Goal: Information Seeking & Learning: Learn about a topic

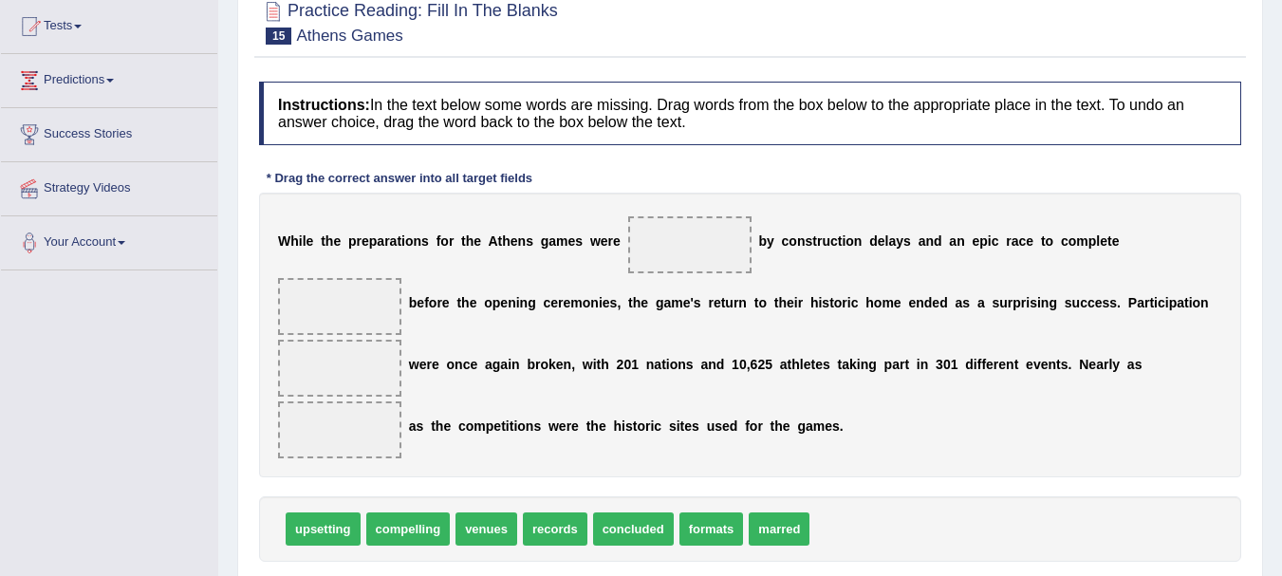
scroll to position [240, 0]
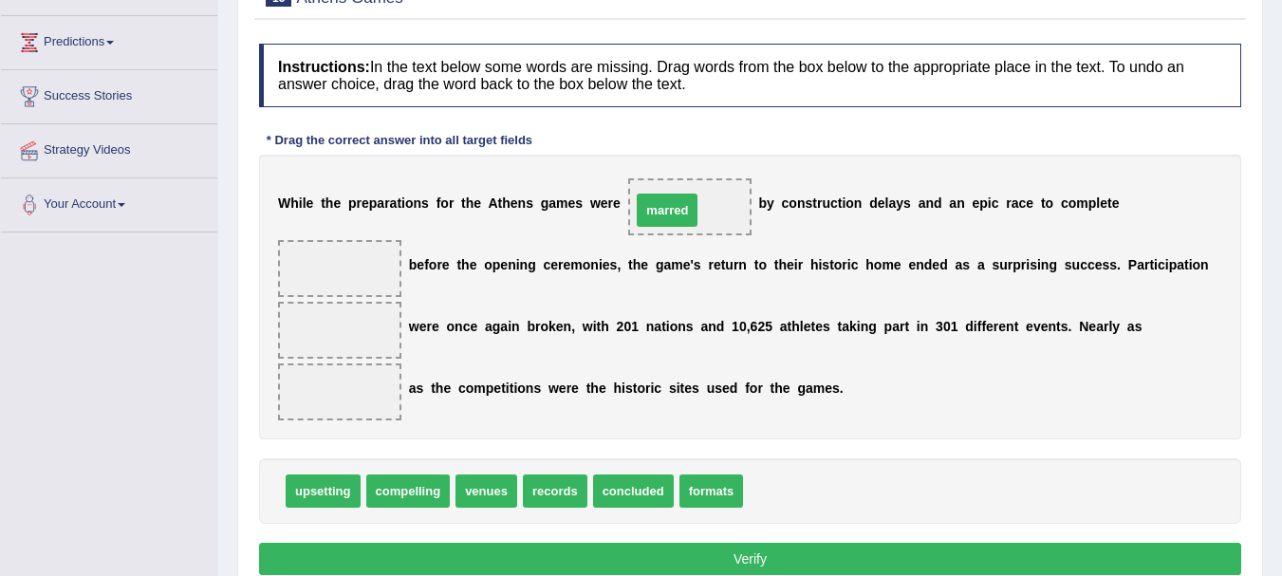
drag, startPoint x: 774, startPoint y: 506, endPoint x: 662, endPoint y: 225, distance: 302.3
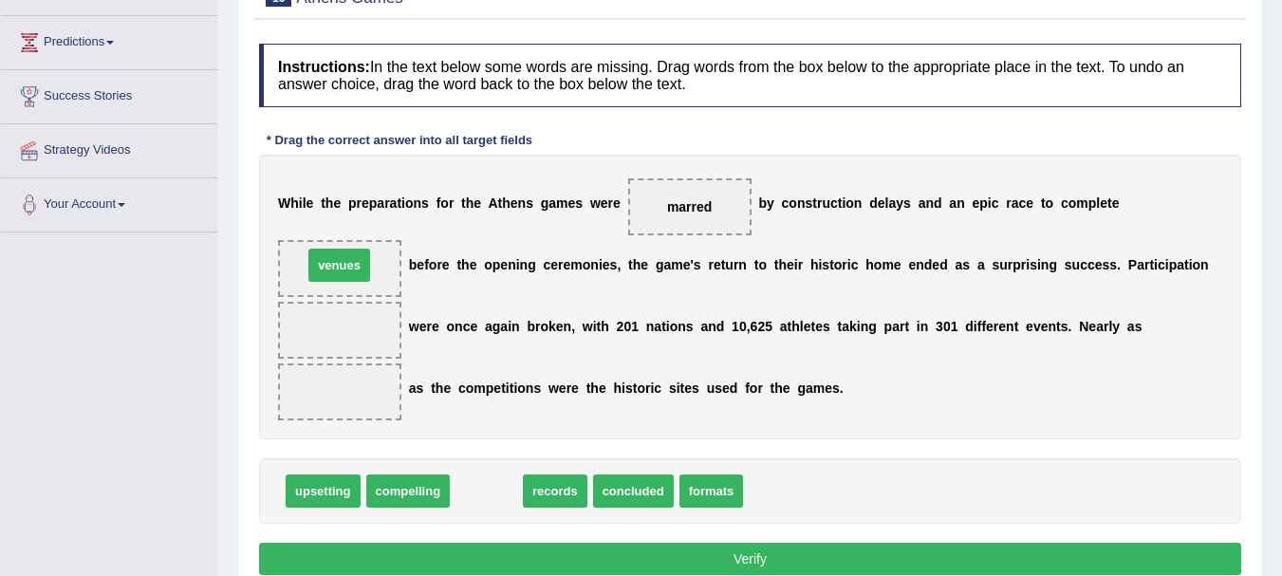
drag, startPoint x: 487, startPoint y: 499, endPoint x: 340, endPoint y: 273, distance: 269.4
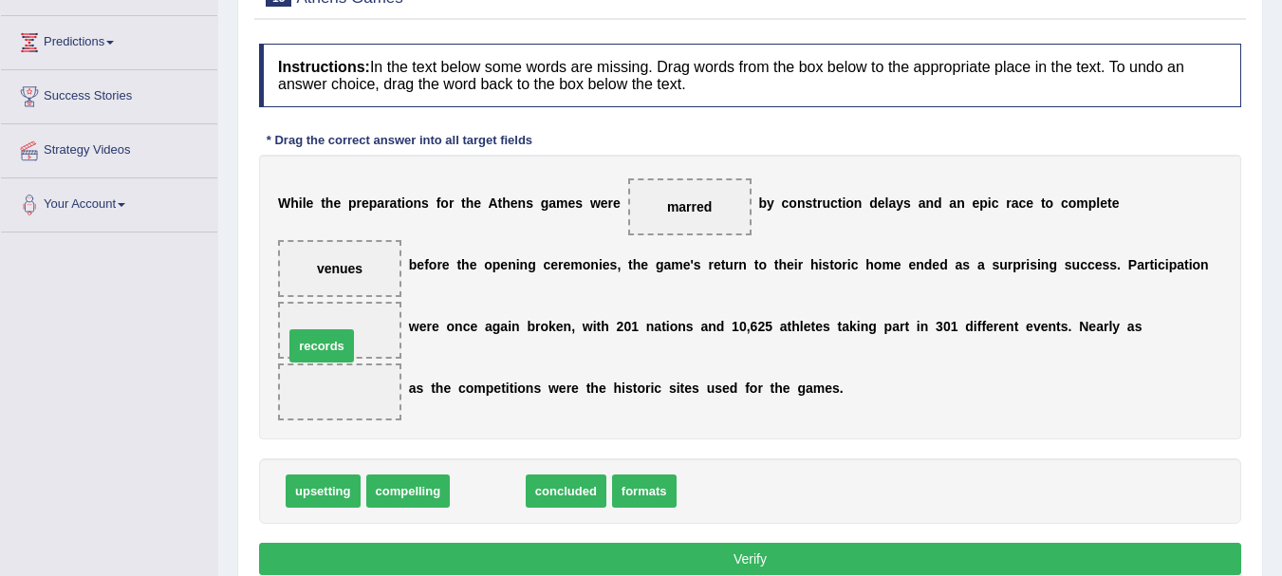
drag, startPoint x: 473, startPoint y: 499, endPoint x: 307, endPoint y: 354, distance: 220.5
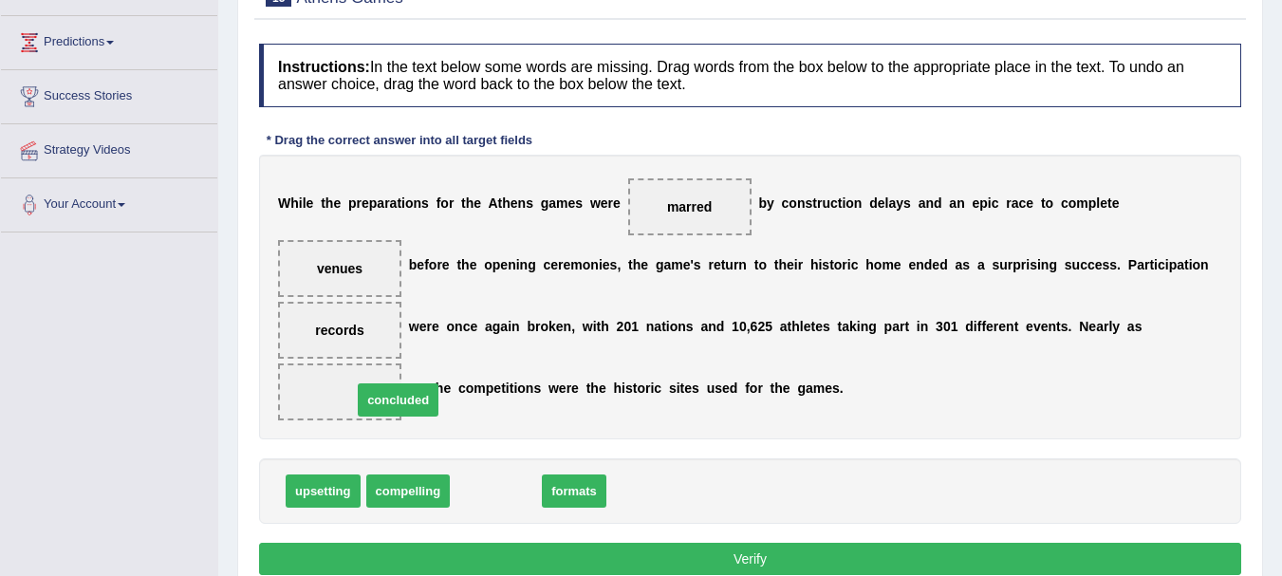
drag, startPoint x: 508, startPoint y: 494, endPoint x: 409, endPoint y: 401, distance: 136.2
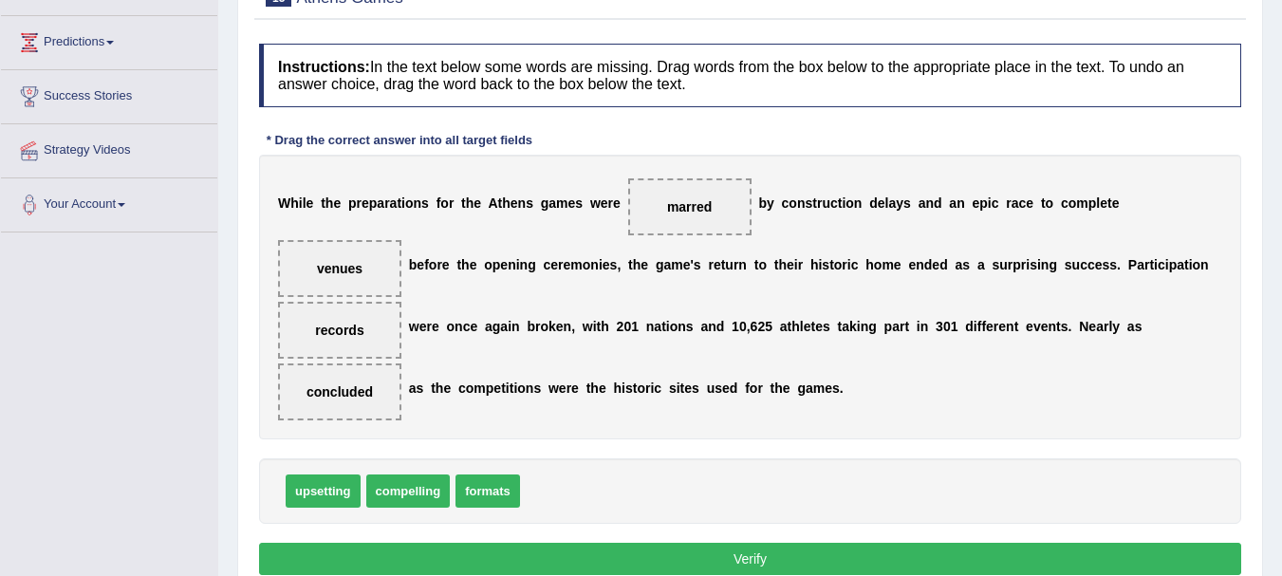
click at [761, 561] on button "Verify" at bounding box center [750, 559] width 982 height 32
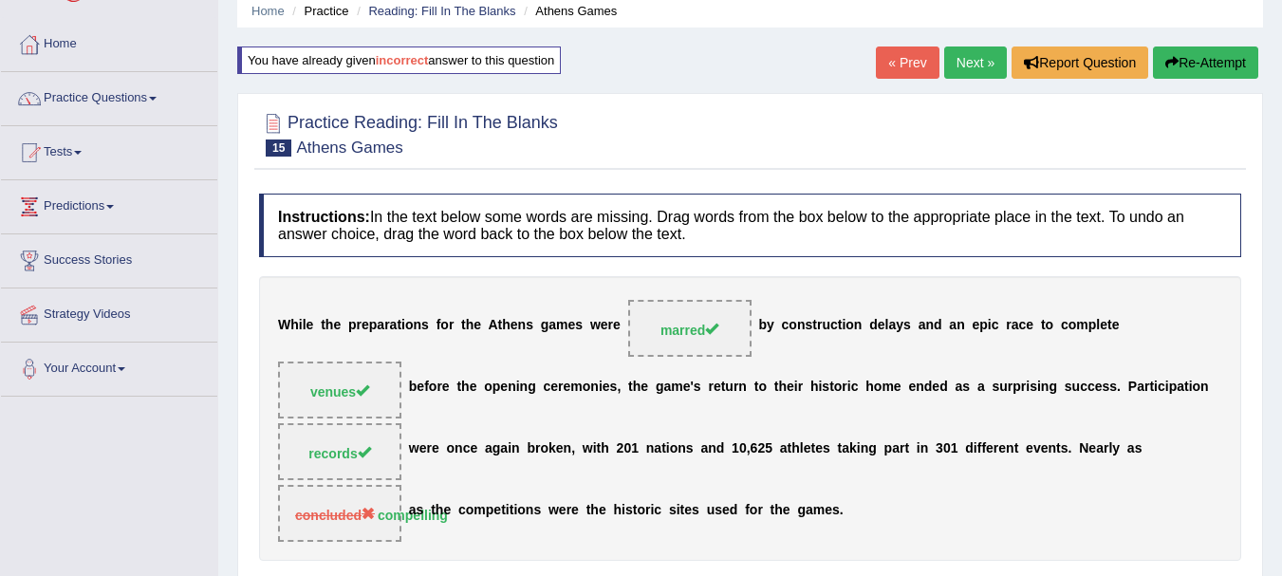
scroll to position [26, 0]
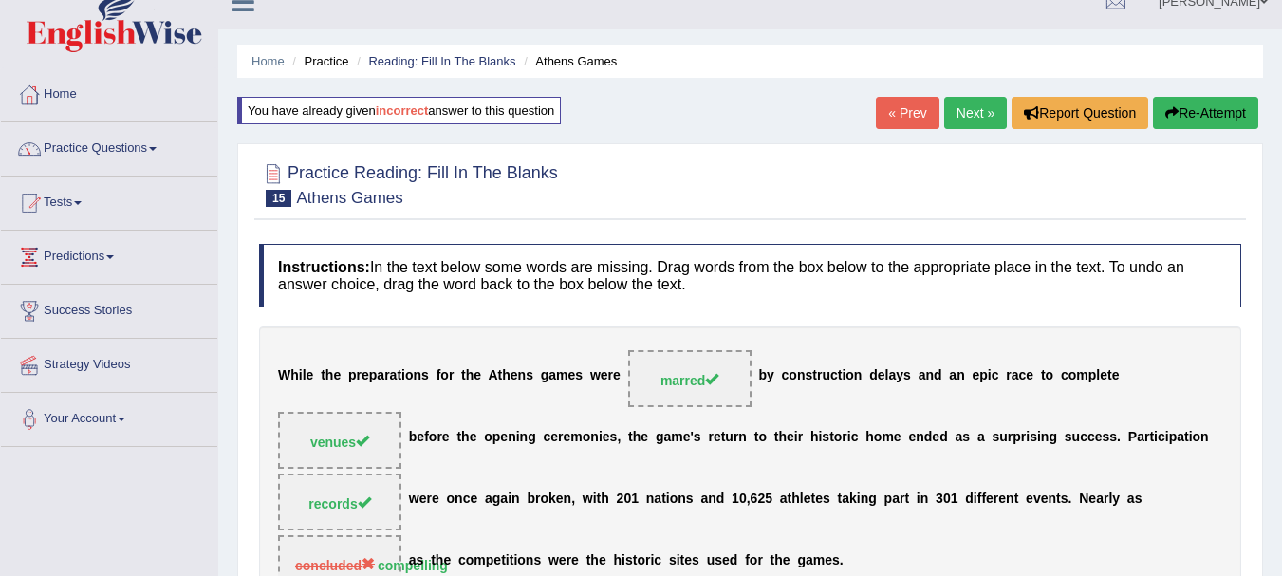
click at [959, 120] on link "Next »" at bounding box center [975, 113] width 63 height 32
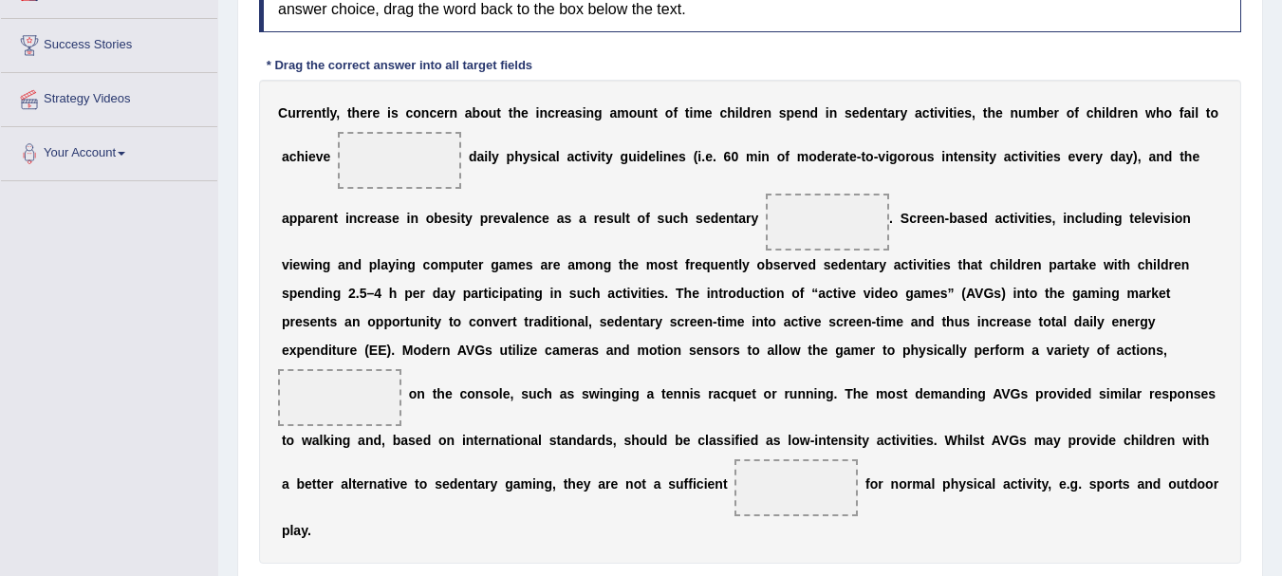
scroll to position [367, 0]
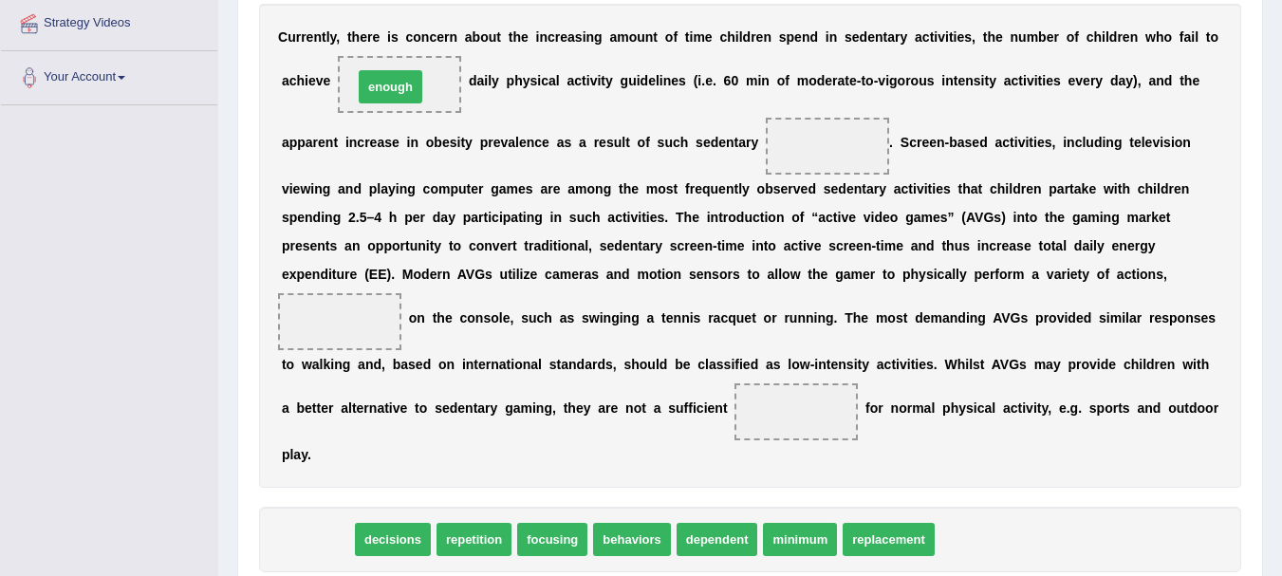
drag, startPoint x: 307, startPoint y: 542, endPoint x: 380, endPoint y: 88, distance: 459.3
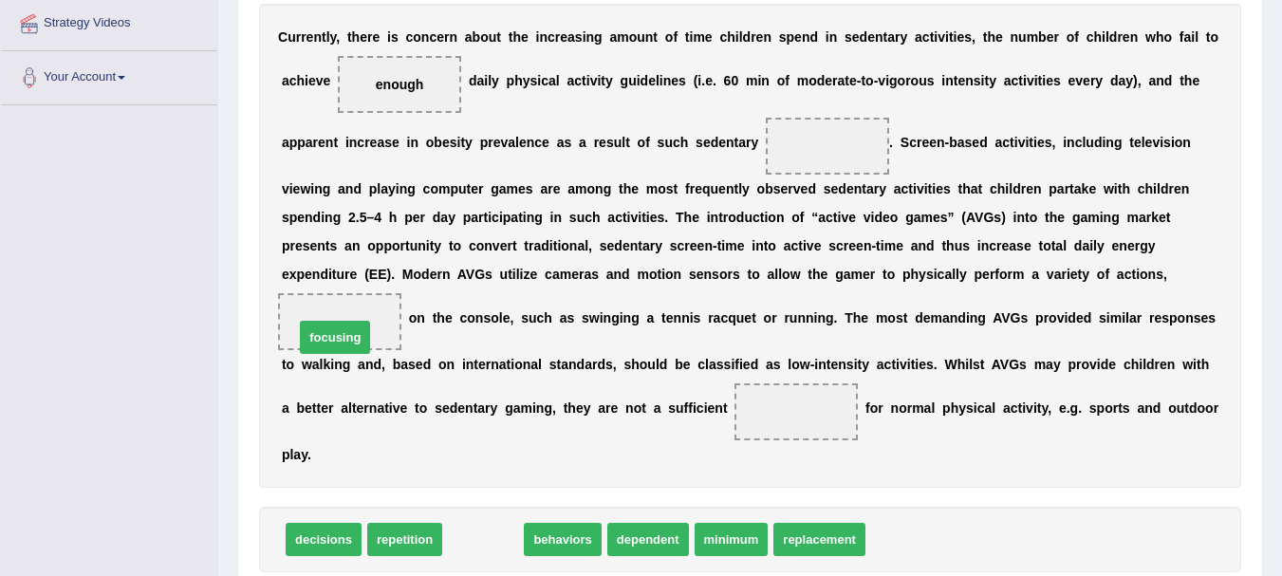
drag, startPoint x: 495, startPoint y: 548, endPoint x: 347, endPoint y: 346, distance: 250.4
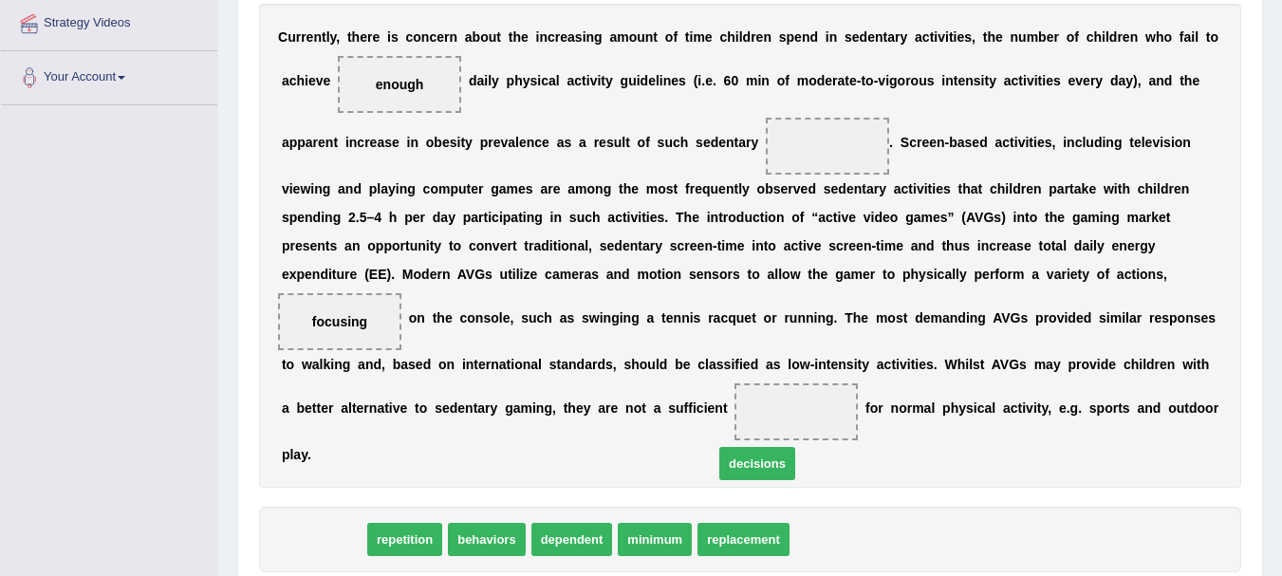
drag, startPoint x: 343, startPoint y: 532, endPoint x: 847, endPoint y: 443, distance: 511.5
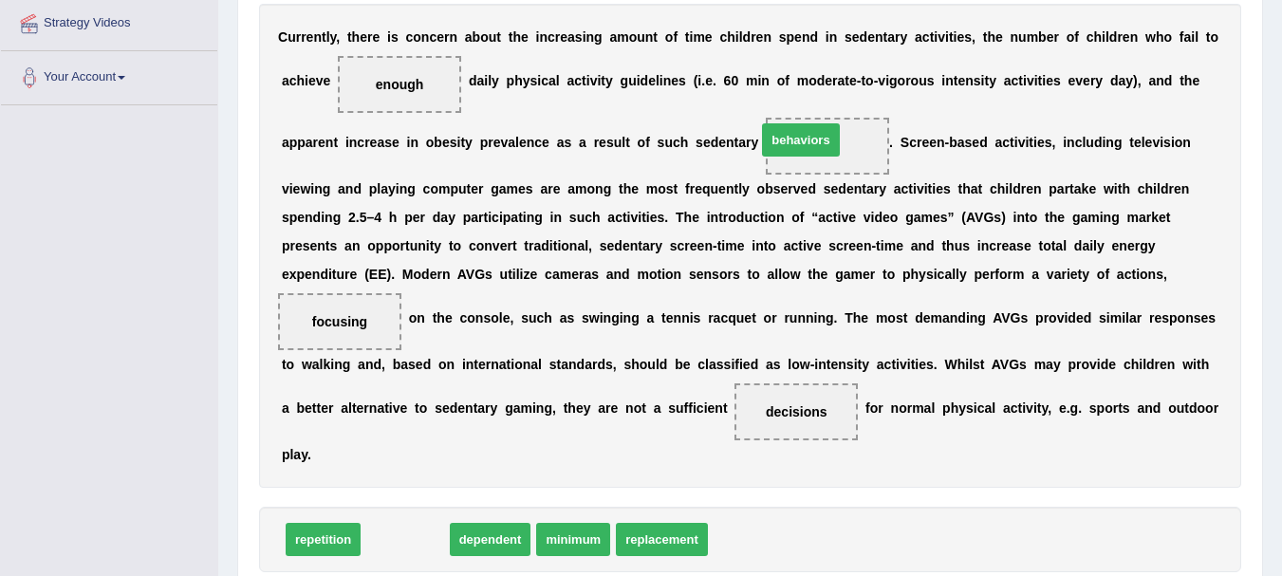
drag, startPoint x: 395, startPoint y: 549, endPoint x: 790, endPoint y: 150, distance: 562.1
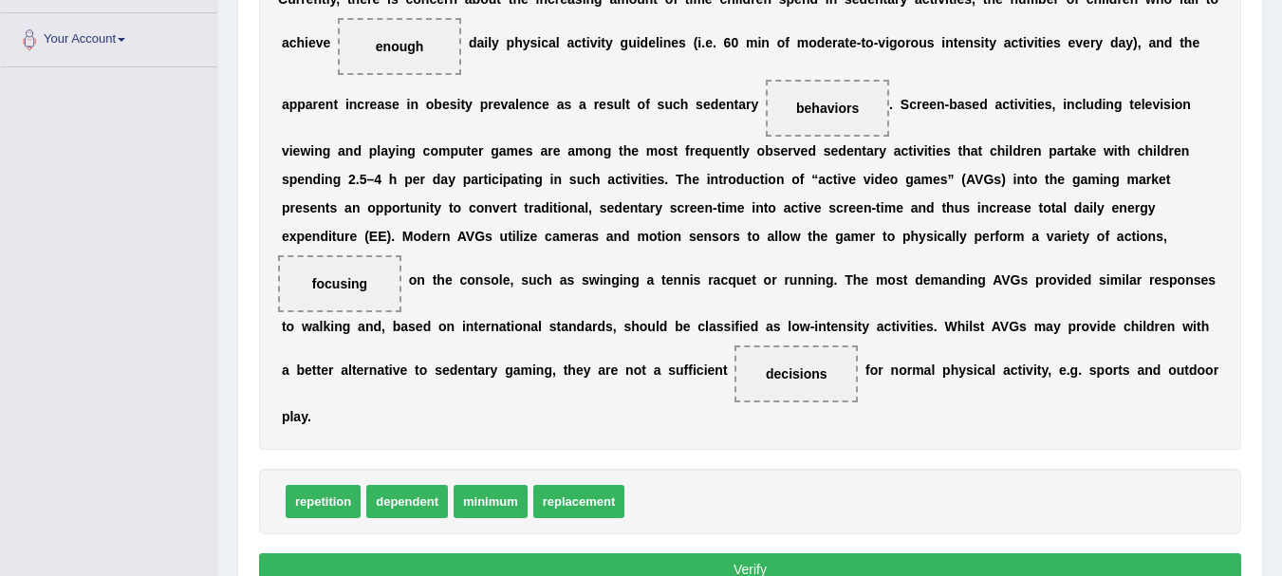
scroll to position [481, 0]
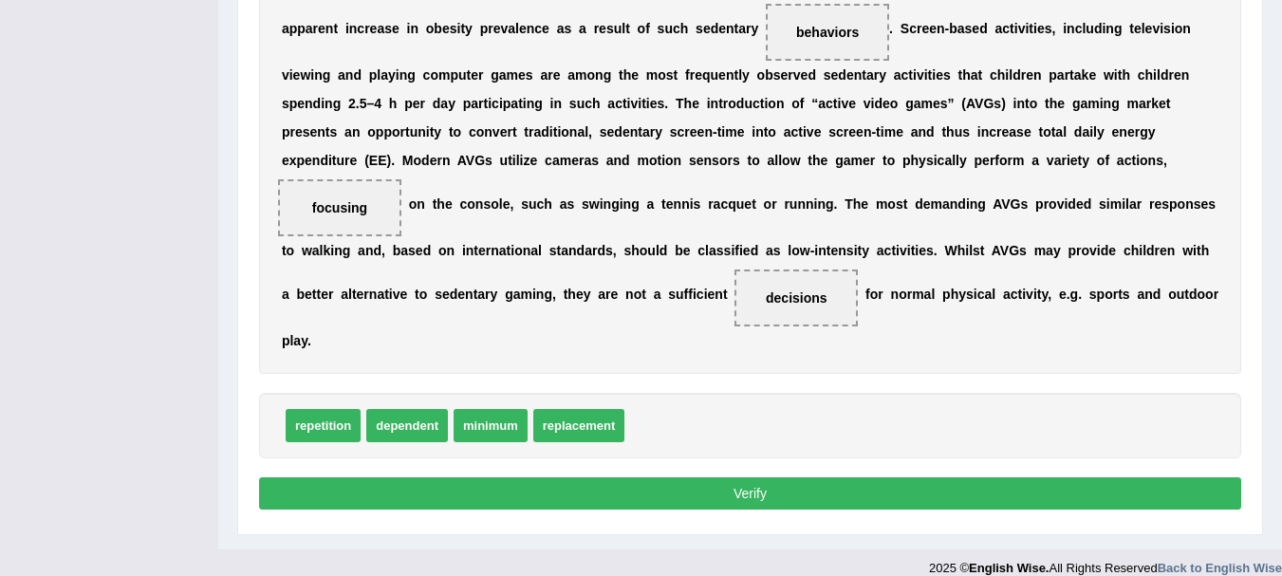
click at [731, 497] on button "Verify" at bounding box center [750, 493] width 982 height 32
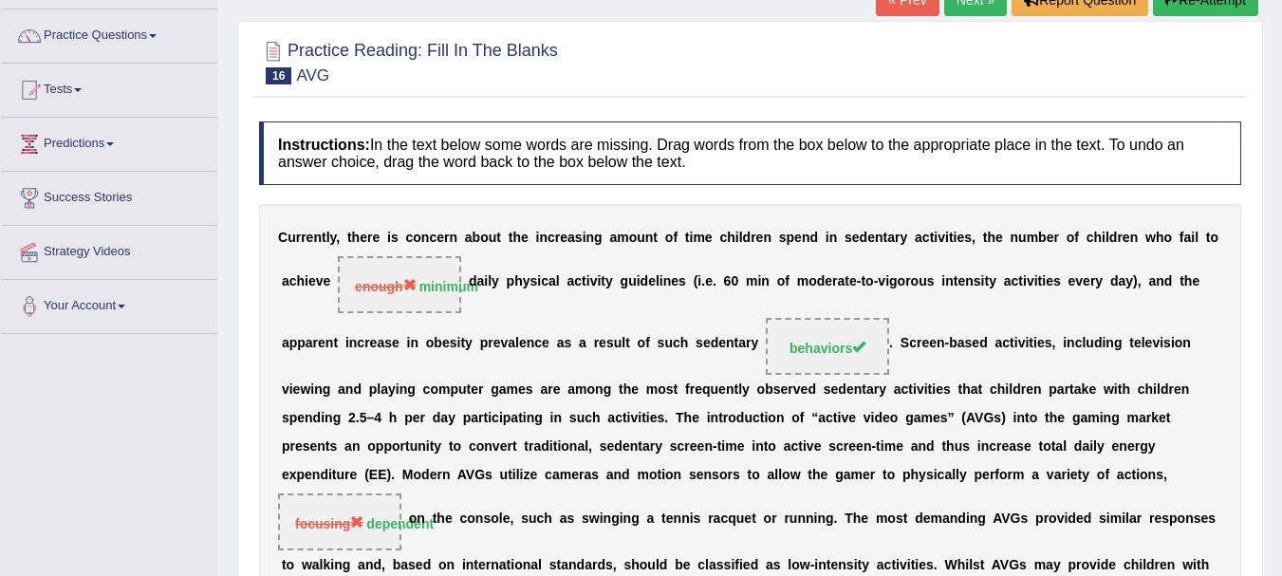
scroll to position [50, 0]
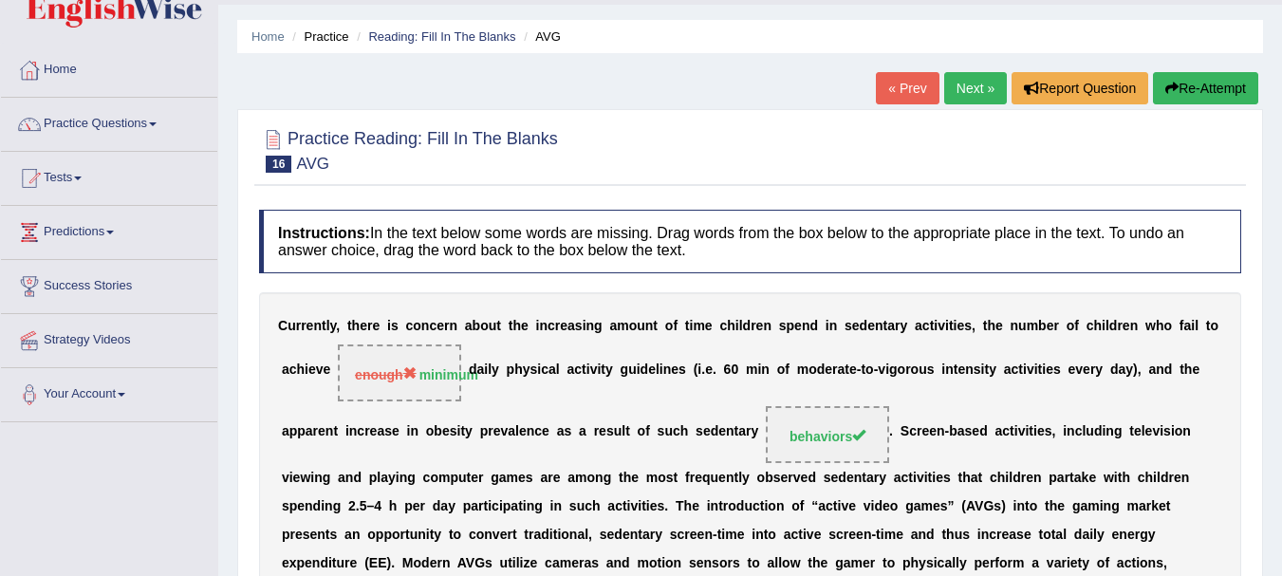
click at [1196, 92] on button "Re-Attempt" at bounding box center [1205, 88] width 105 height 32
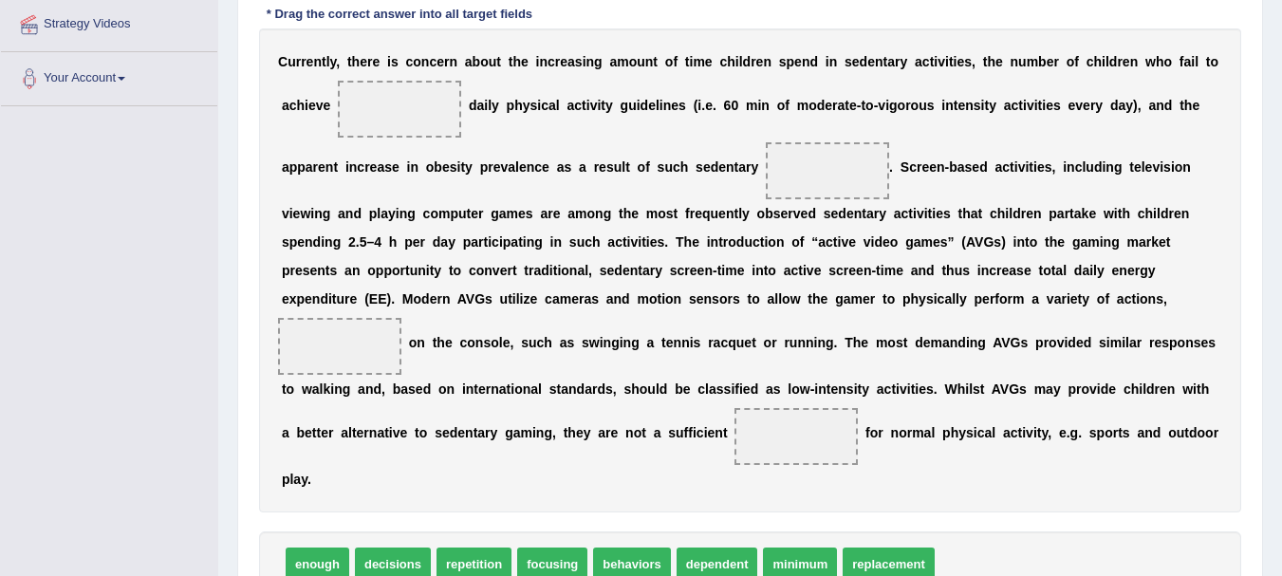
scroll to position [404, 0]
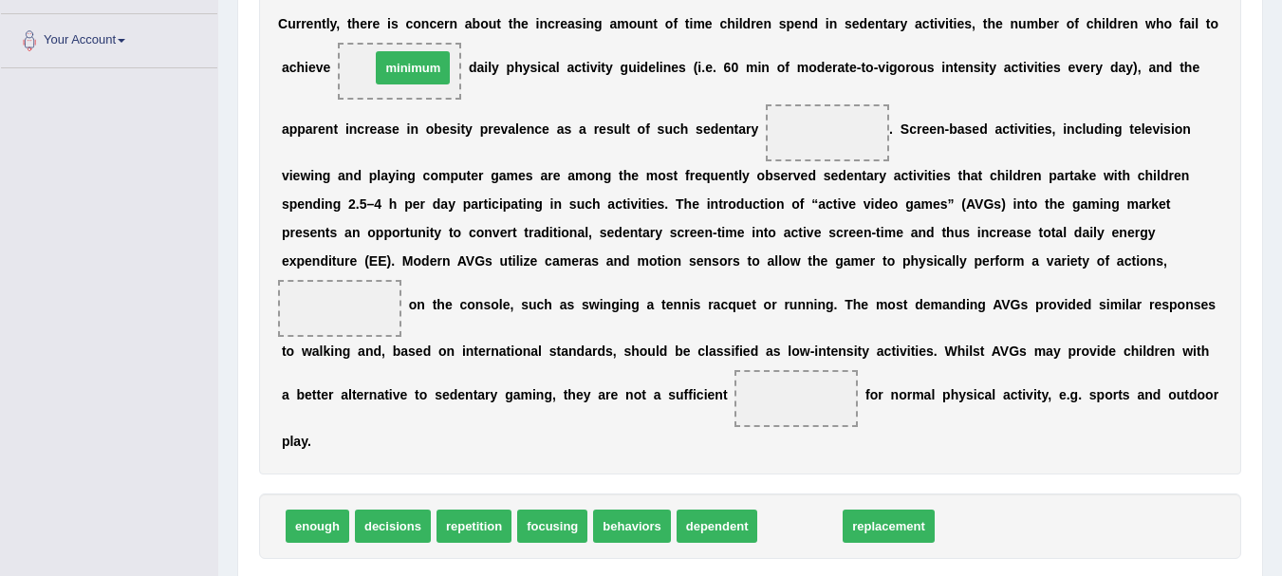
drag, startPoint x: 807, startPoint y: 526, endPoint x: 420, endPoint y: 68, distance: 599.8
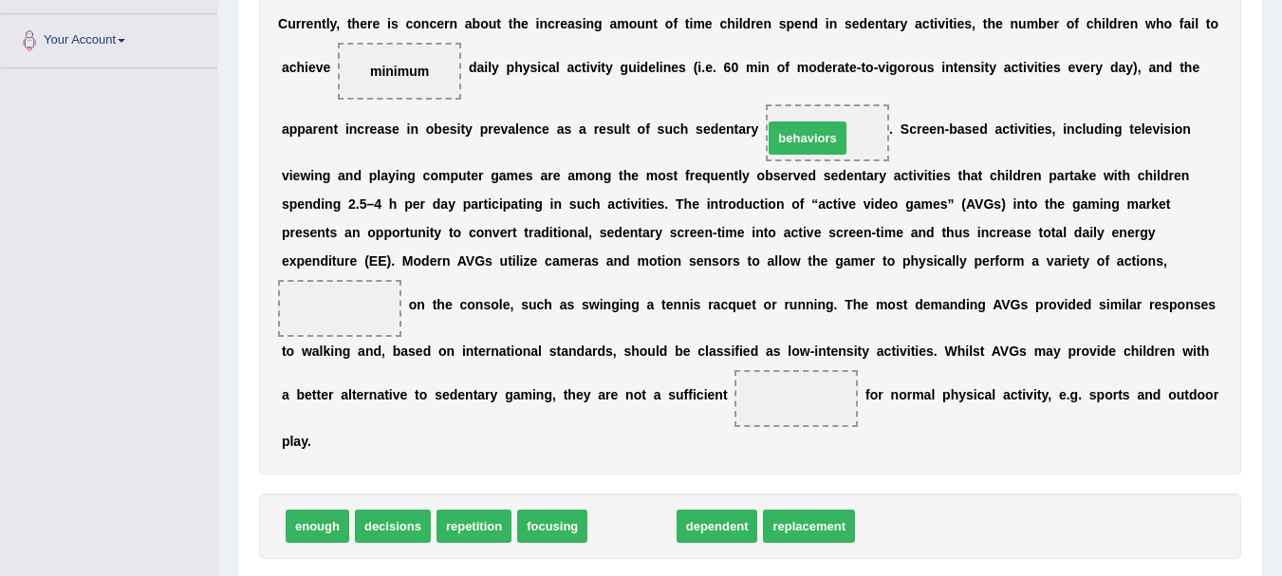
drag, startPoint x: 639, startPoint y: 539, endPoint x: 815, endPoint y: 151, distance: 425.8
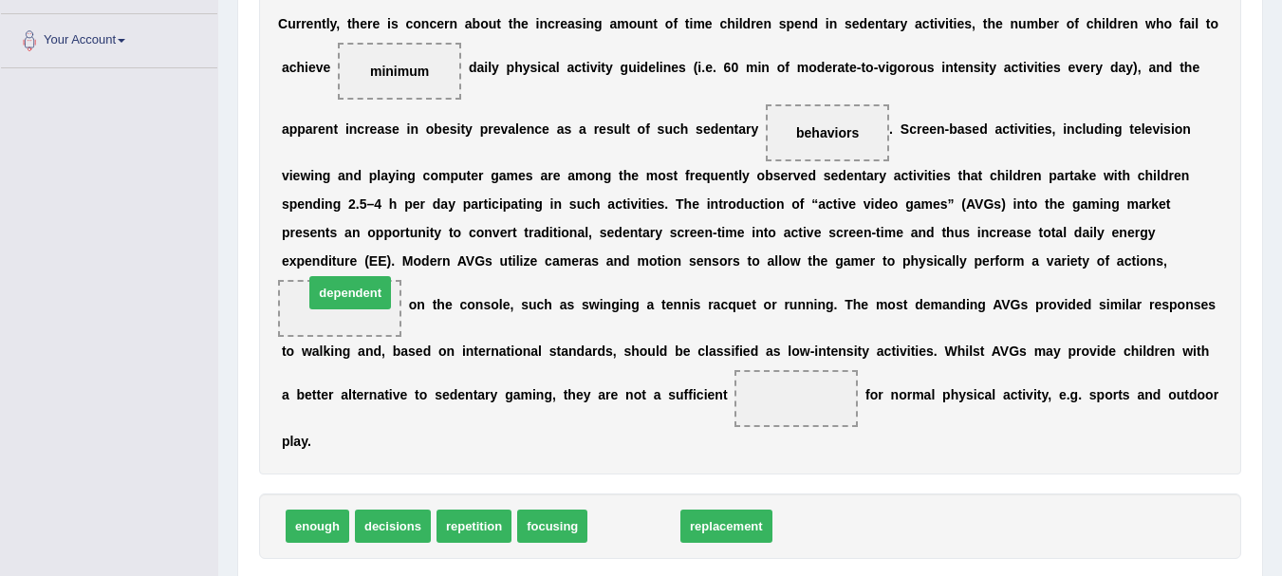
drag, startPoint x: 624, startPoint y: 537, endPoint x: 341, endPoint y: 304, distance: 367.3
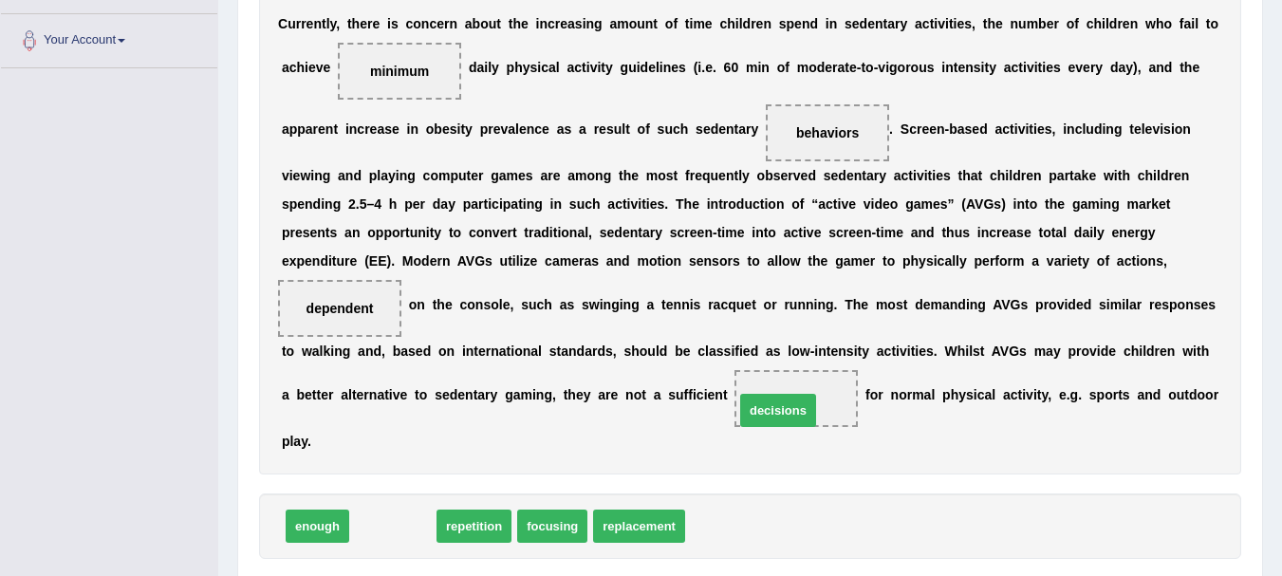
drag, startPoint x: 429, startPoint y: 538, endPoint x: 814, endPoint y: 422, distance: 402.1
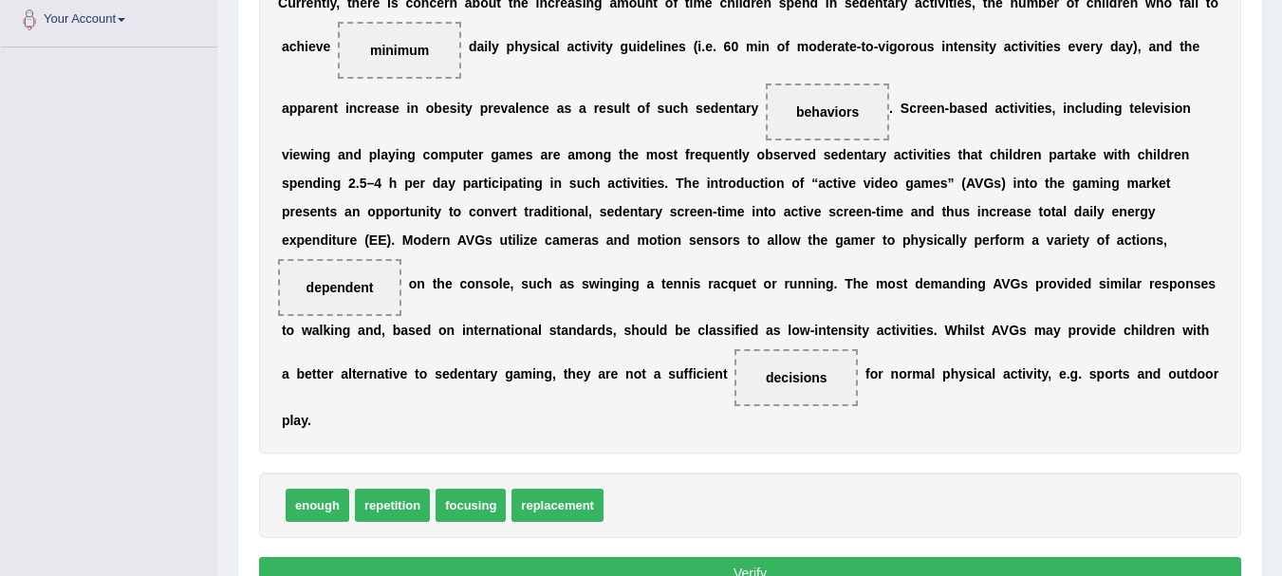
scroll to position [442, 0]
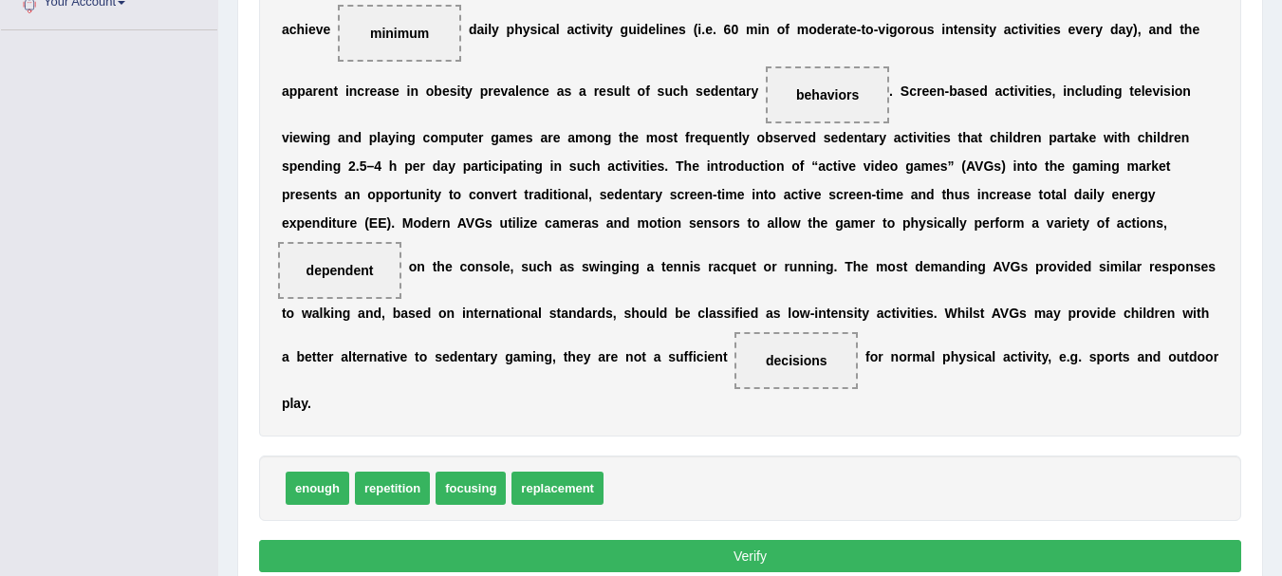
click at [858, 565] on button "Verify" at bounding box center [750, 556] width 982 height 32
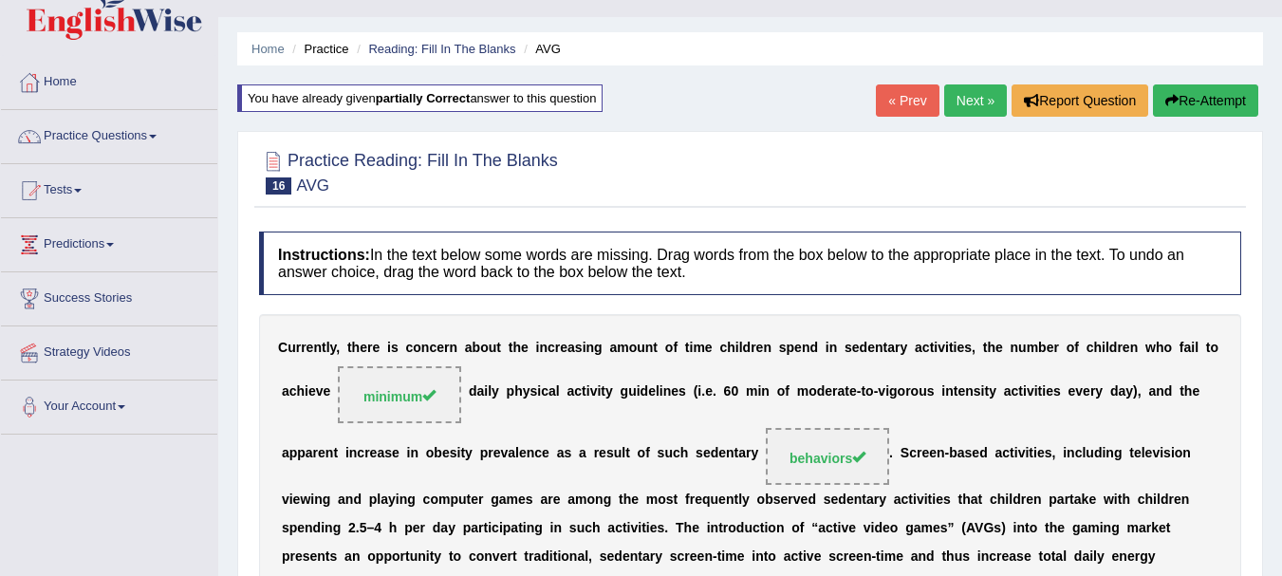
scroll to position [0, 0]
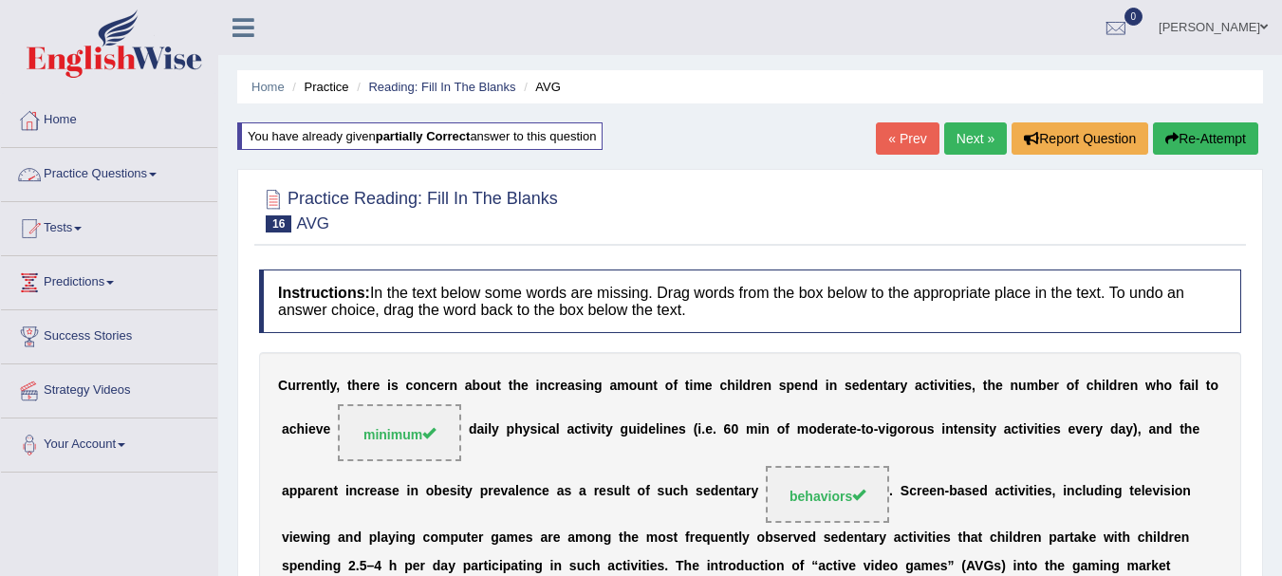
click at [120, 175] on link "Practice Questions" at bounding box center [109, 171] width 216 height 47
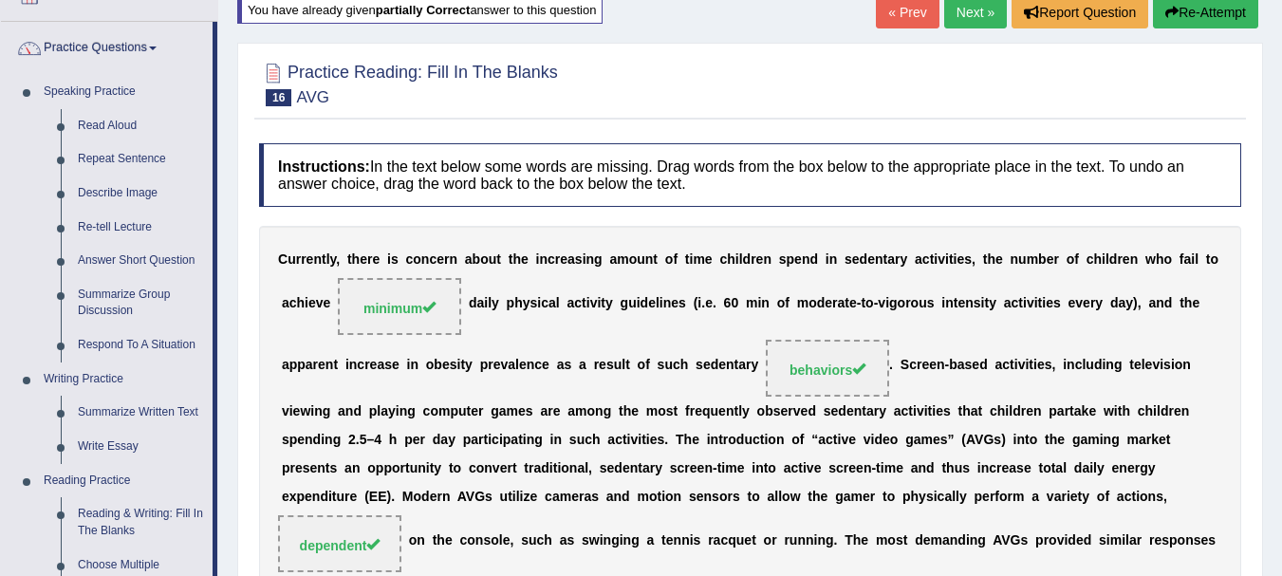
scroll to position [215, 0]
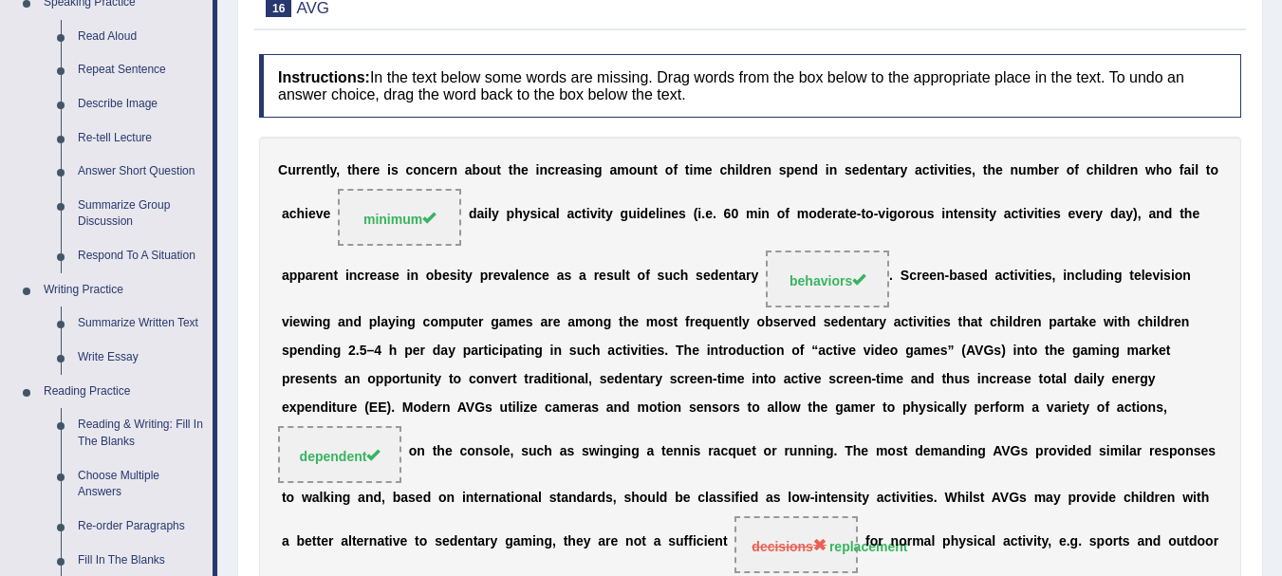
click at [266, 314] on div "C u r r e n t l y , t h e r e i s c o n c e r n a b o u t t h e i n c r e a s i…" at bounding box center [750, 379] width 982 height 484
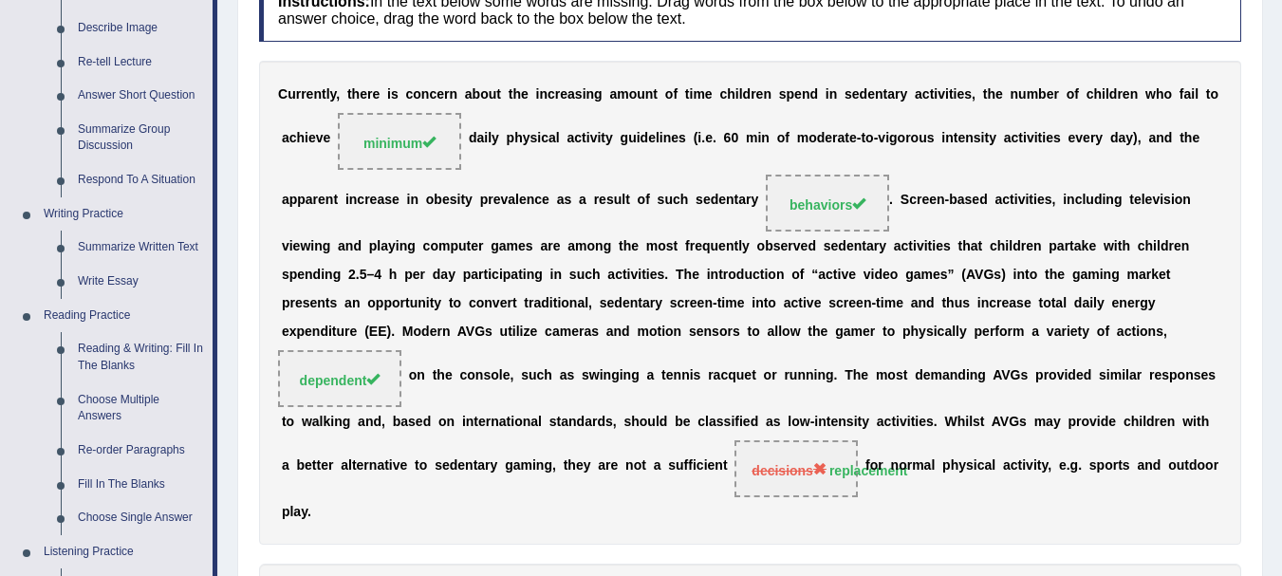
scroll to position [316, 0]
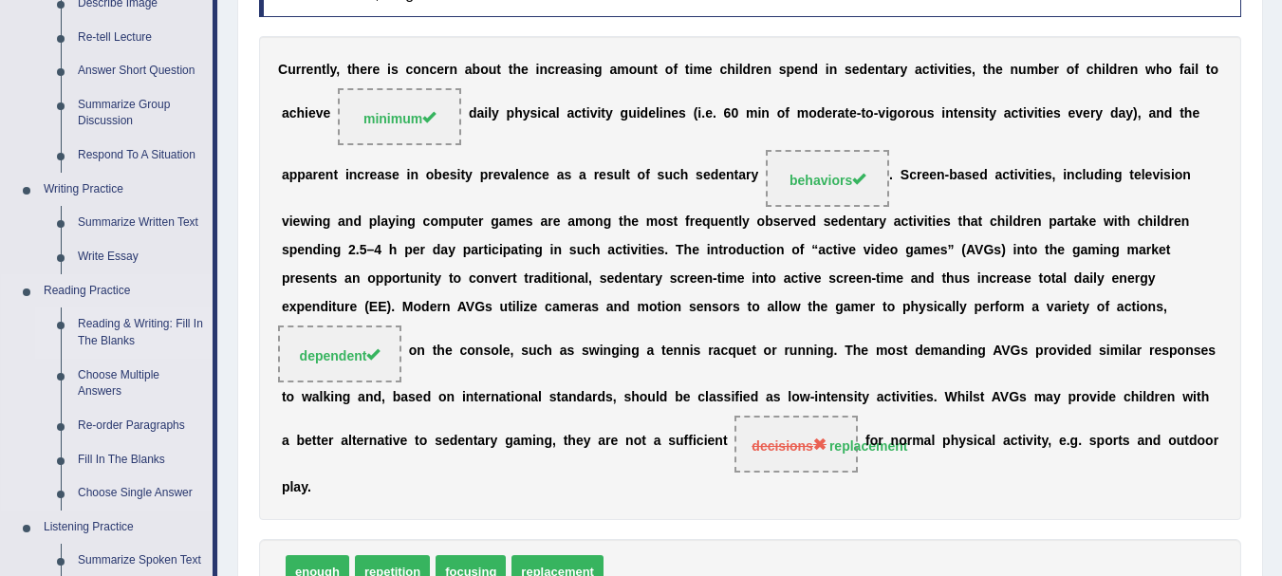
click at [137, 323] on link "Reading & Writing: Fill In The Blanks" at bounding box center [140, 332] width 143 height 50
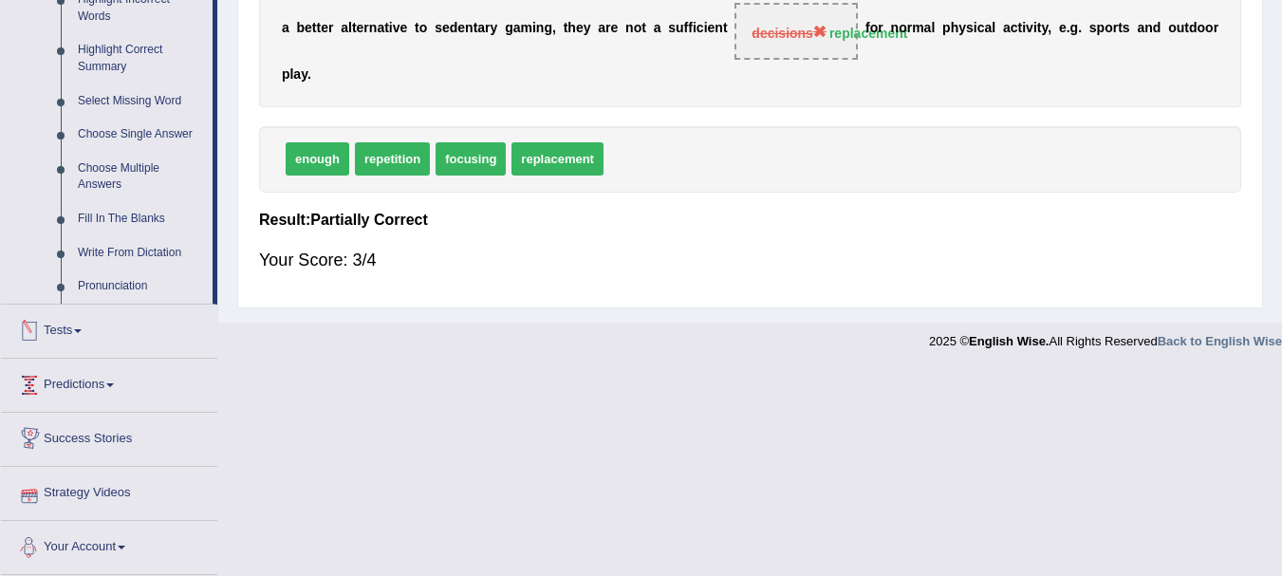
scroll to position [714, 0]
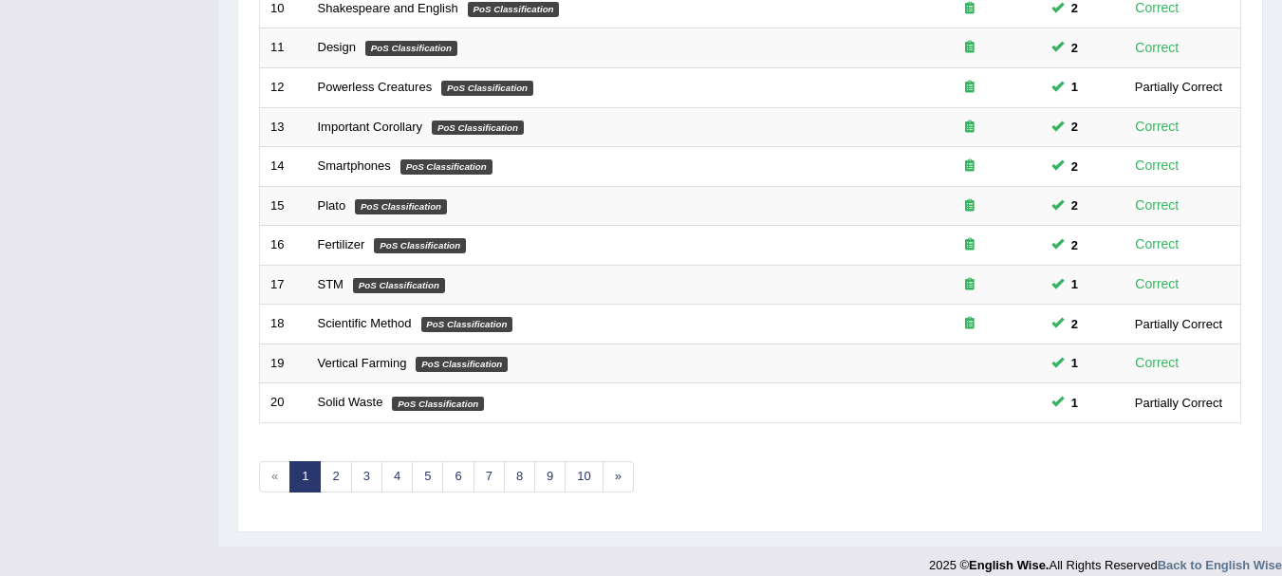
scroll to position [680, 0]
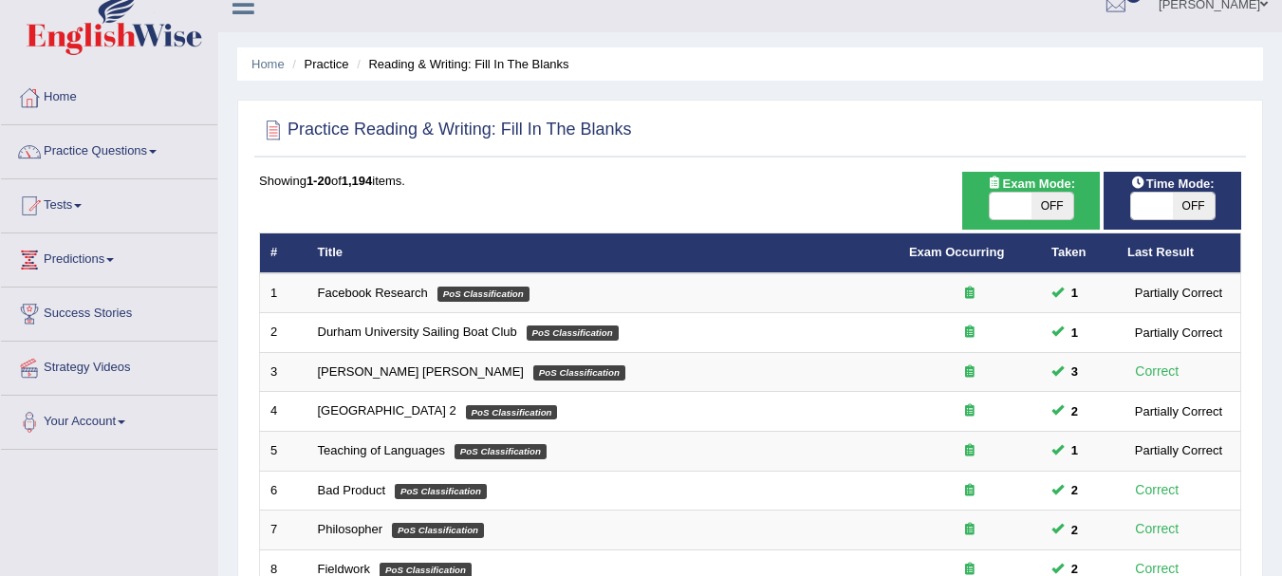
scroll to position [0, 0]
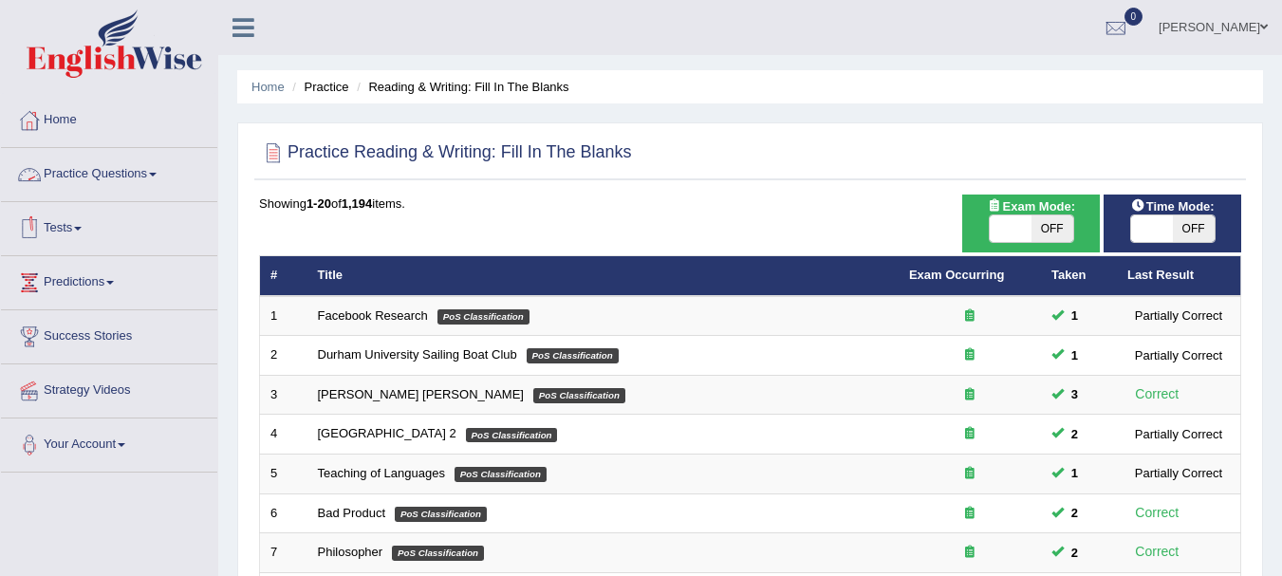
click at [141, 175] on link "Practice Questions" at bounding box center [109, 171] width 216 height 47
